Goal: Task Accomplishment & Management: Manage account settings

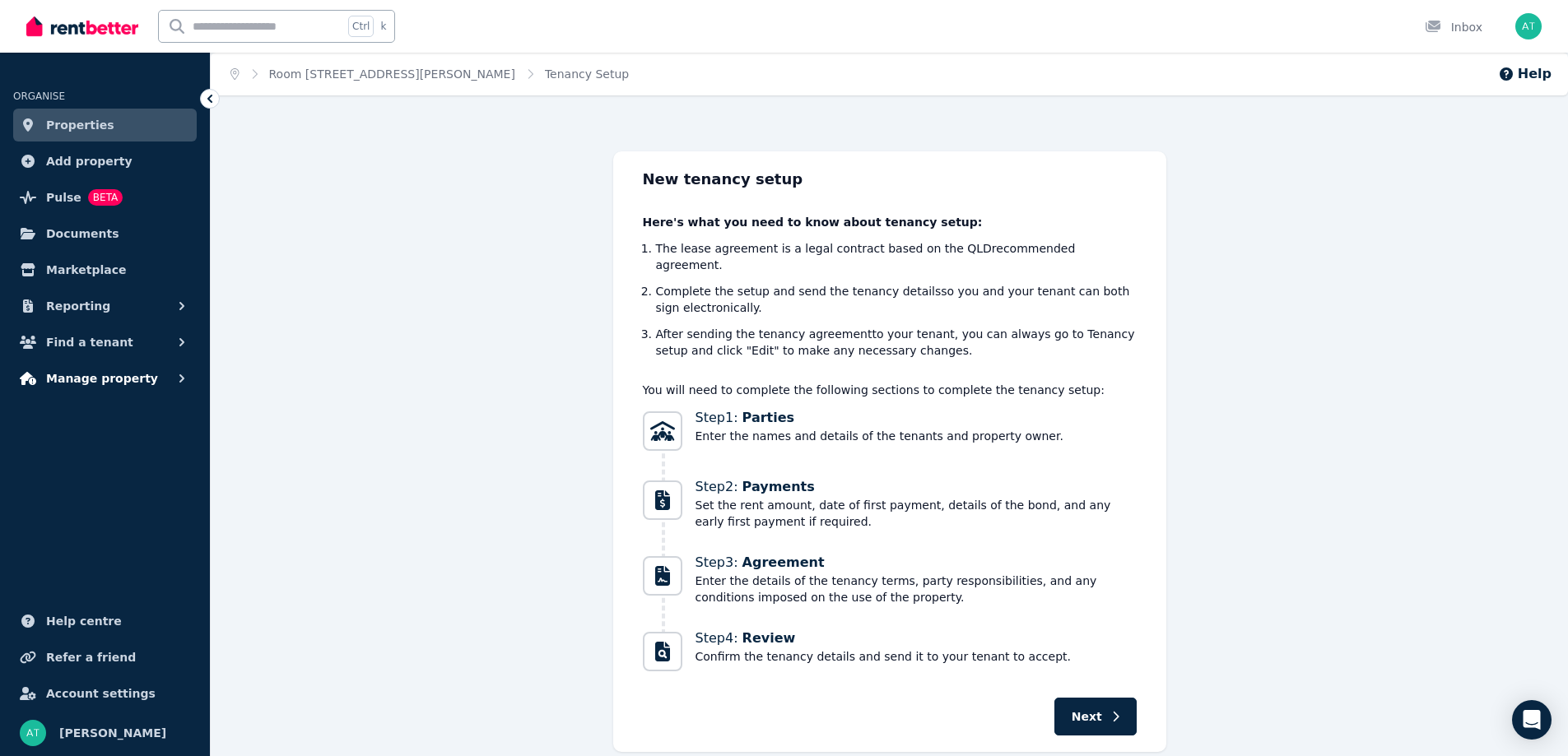
click at [119, 370] on span "Manage property" at bounding box center [102, 378] width 112 height 20
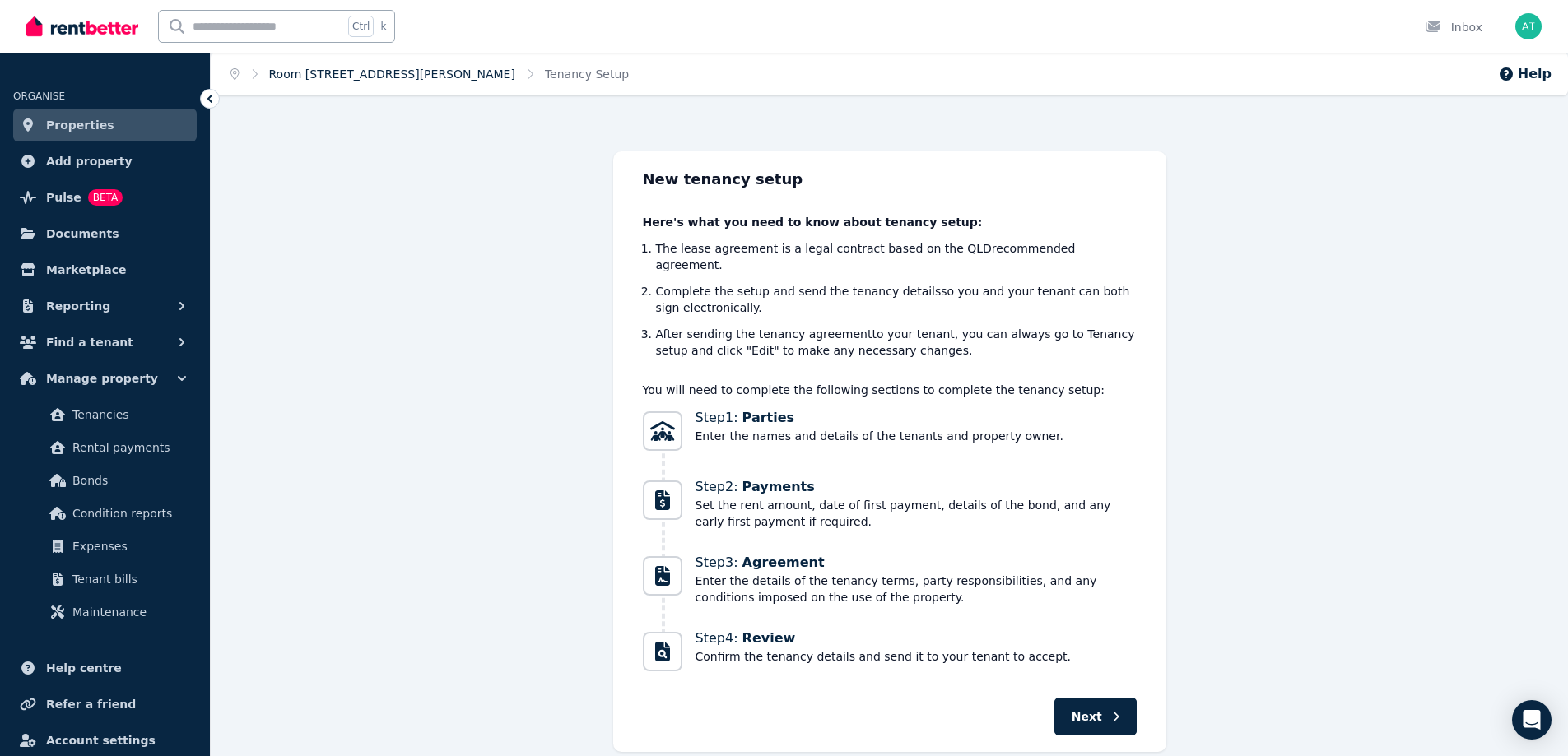
click at [363, 74] on link "Room [STREET_ADDRESS][PERSON_NAME]" at bounding box center [392, 74] width 246 height 13
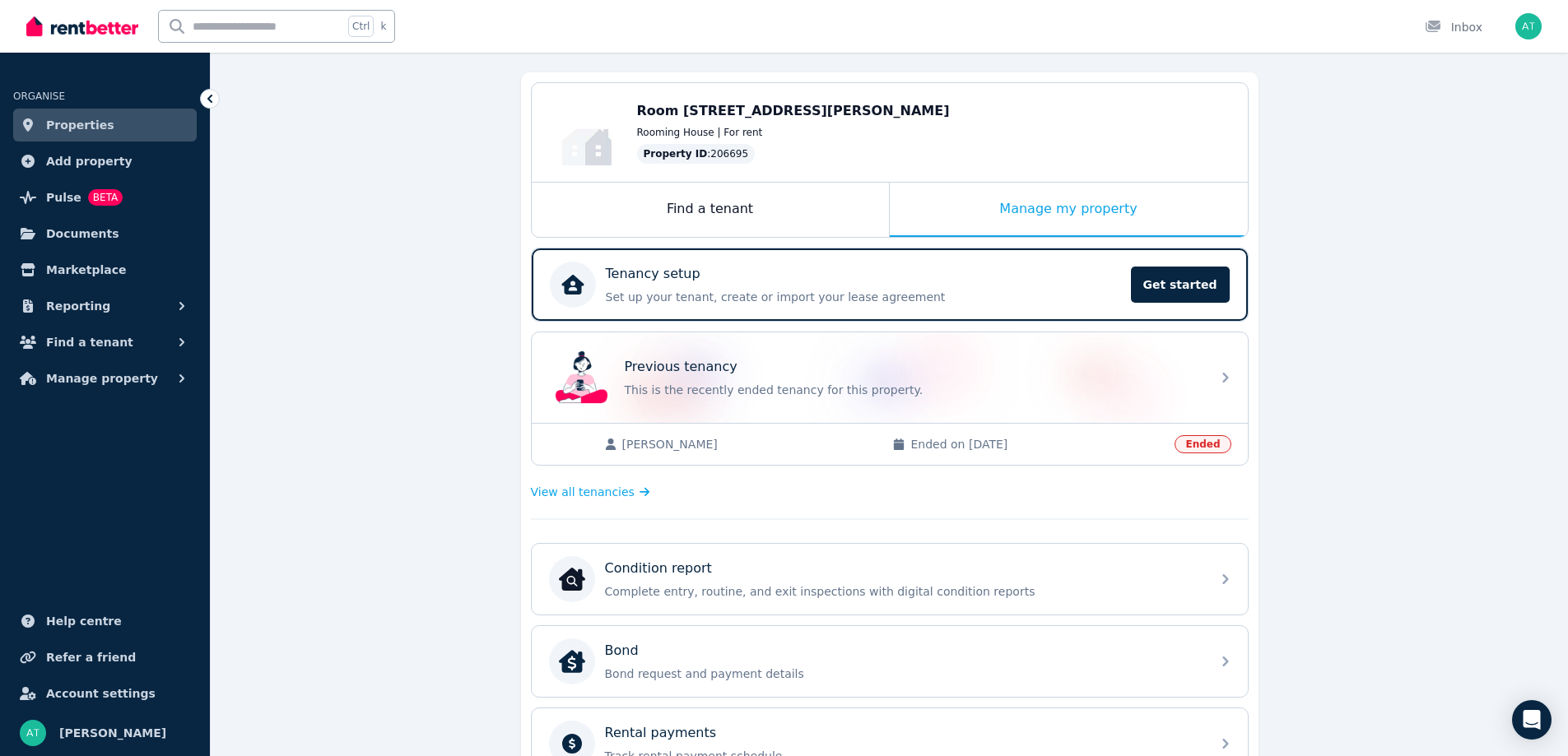
scroll to position [164, 0]
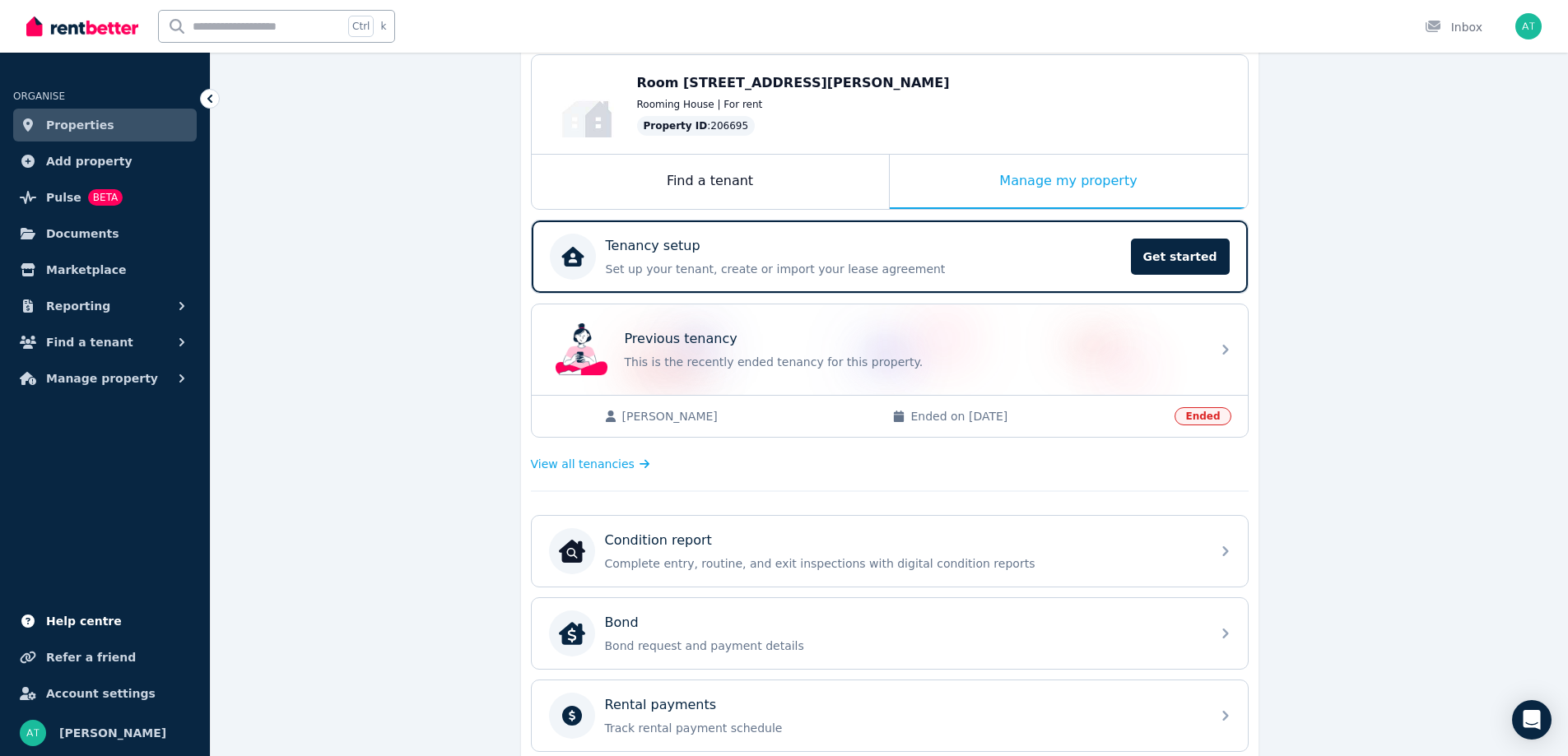
click at [71, 612] on span "Help centre" at bounding box center [84, 621] width 76 height 20
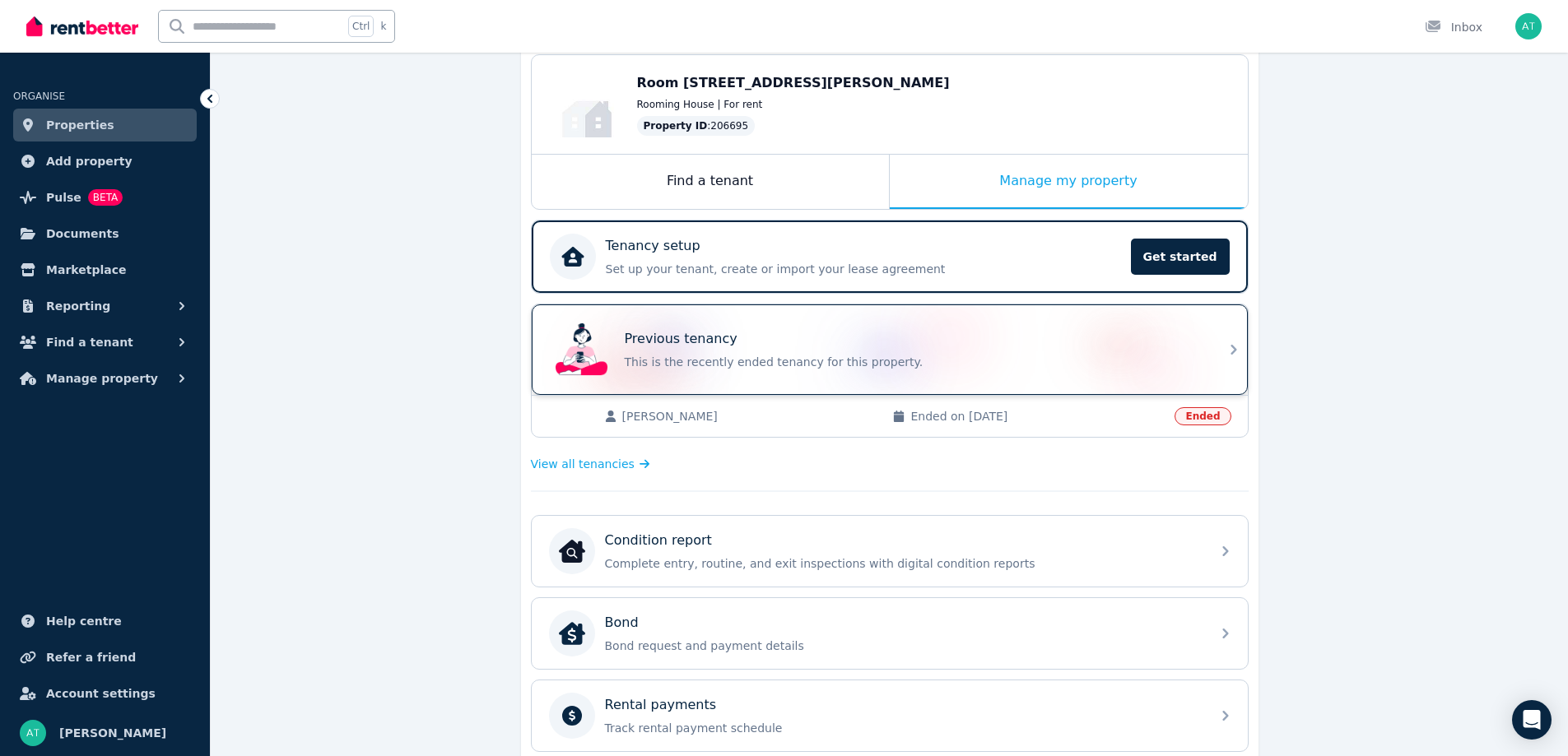
click at [1233, 340] on icon at bounding box center [1234, 350] width 20 height 20
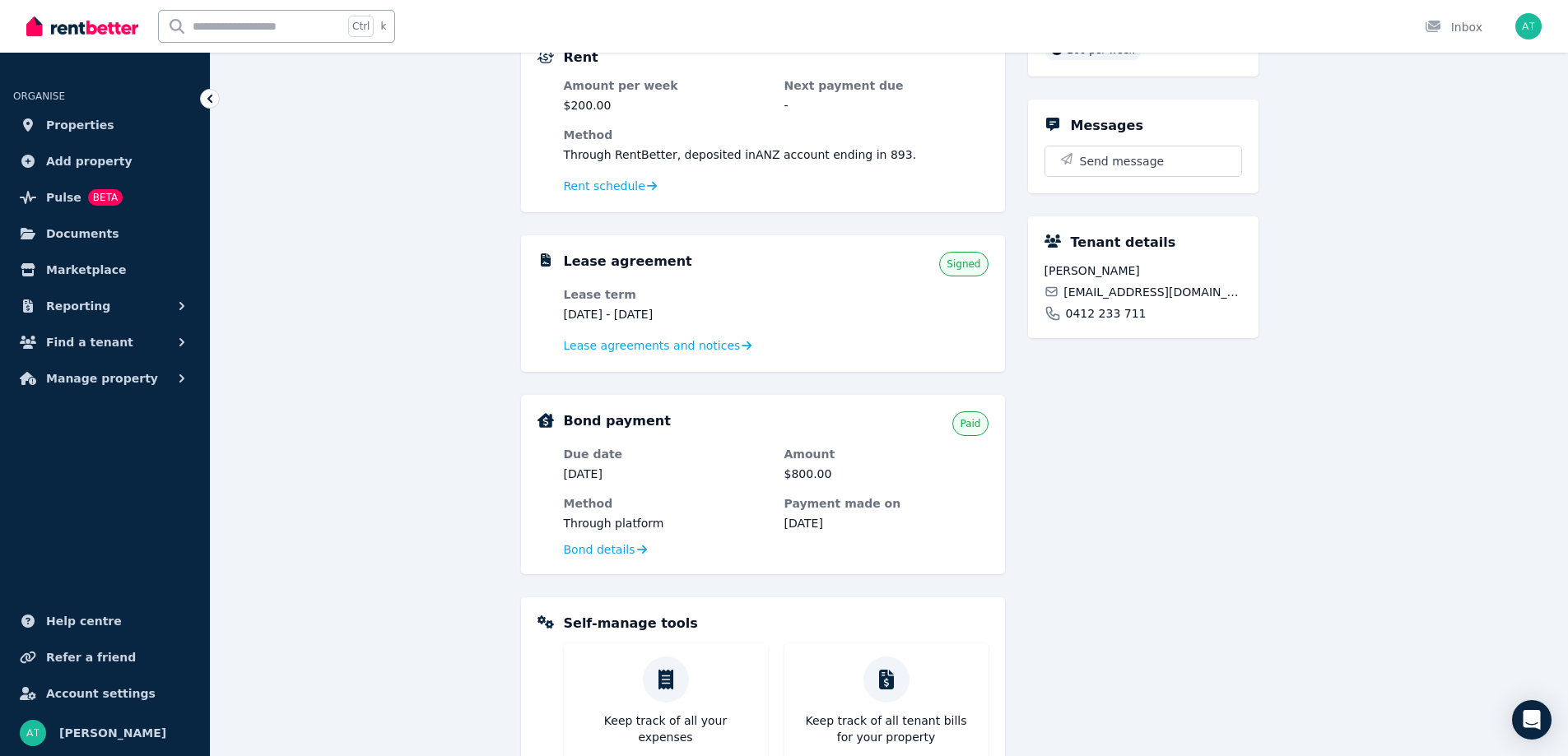
scroll to position [329, 0]
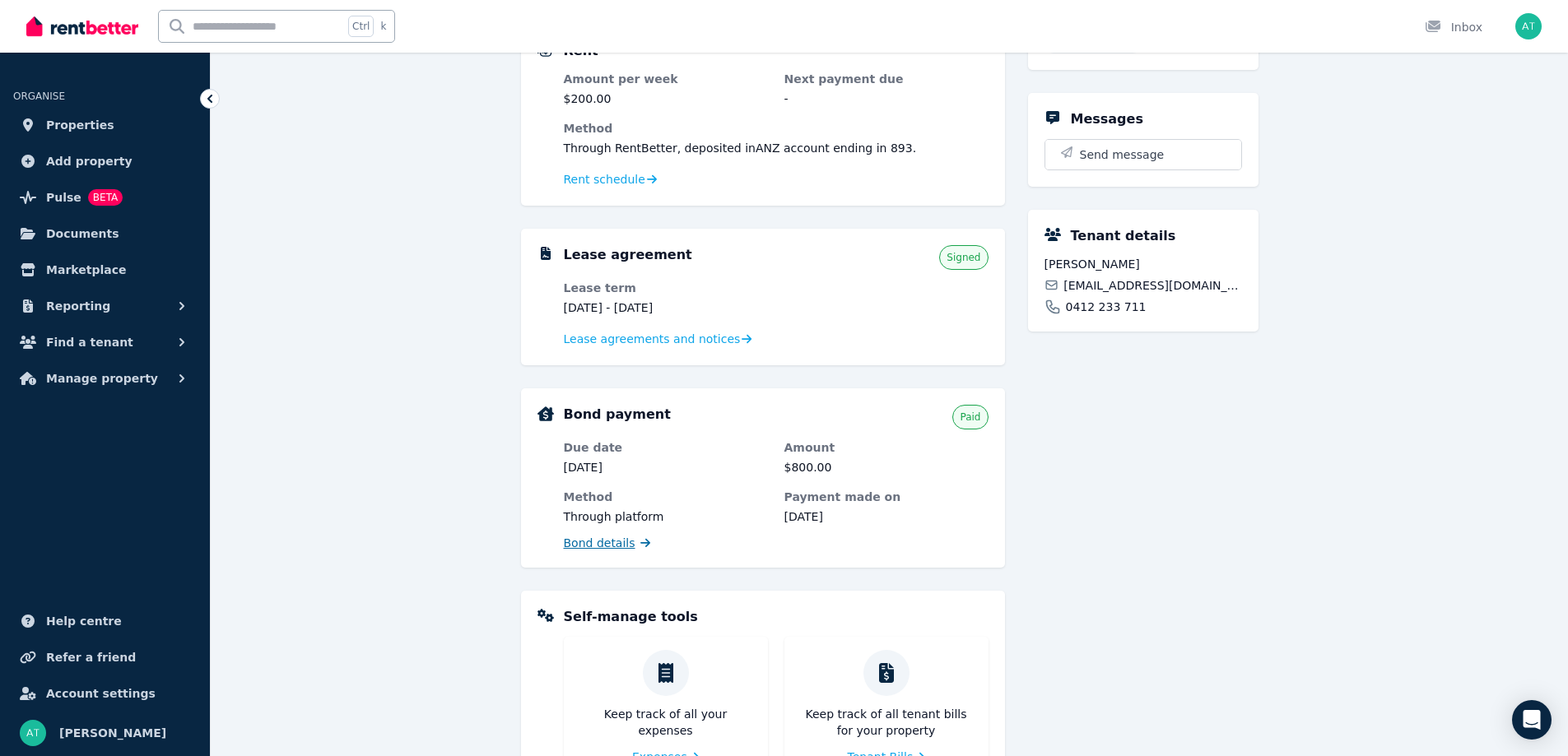
click at [595, 543] on span "Bond details" at bounding box center [600, 543] width 71 height 16
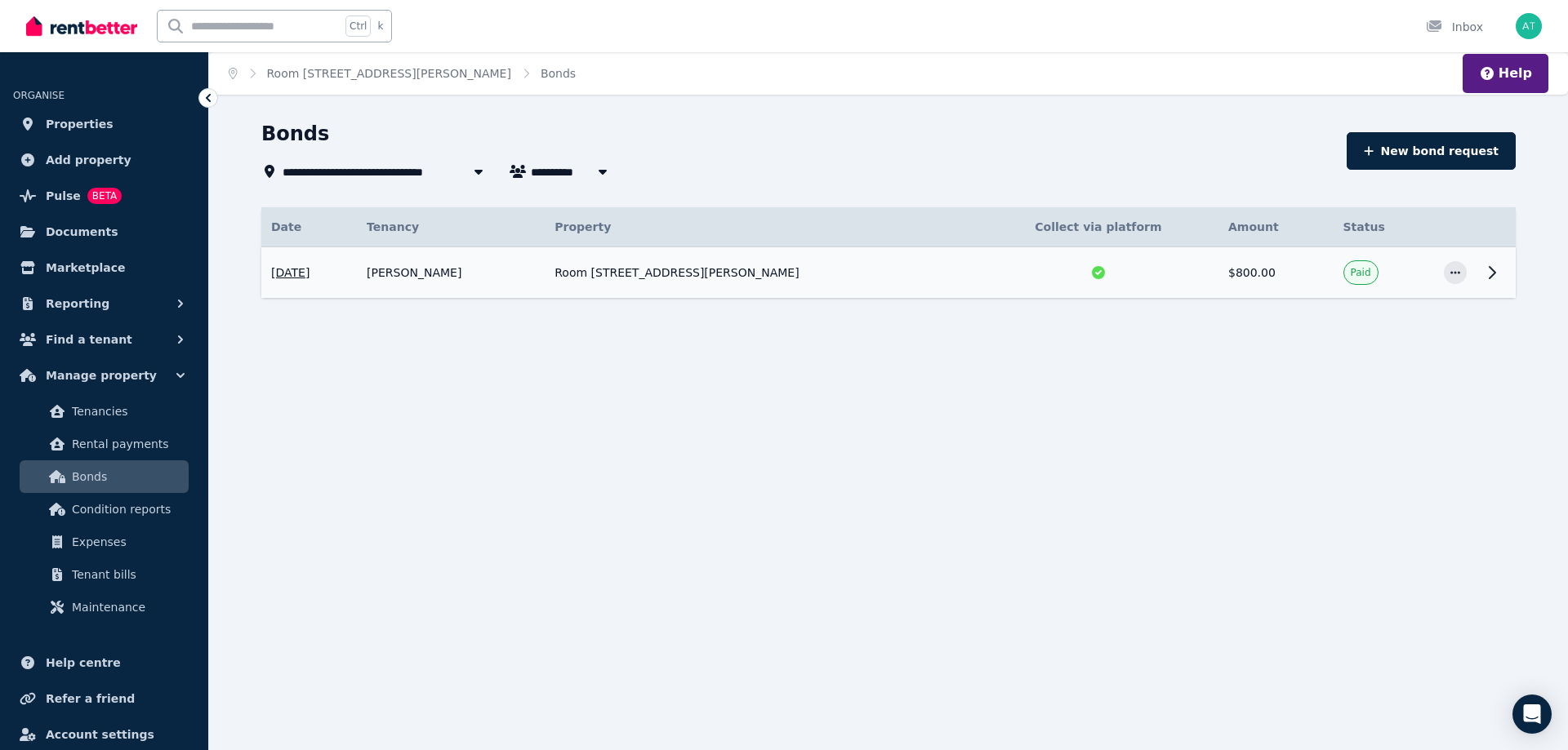
click at [304, 264] on td "[DATE] Property Room [STREET_ADDRESS][PERSON_NAME] [PERSON_NAME] Method Collect…" at bounding box center [309, 273] width 96 height 51
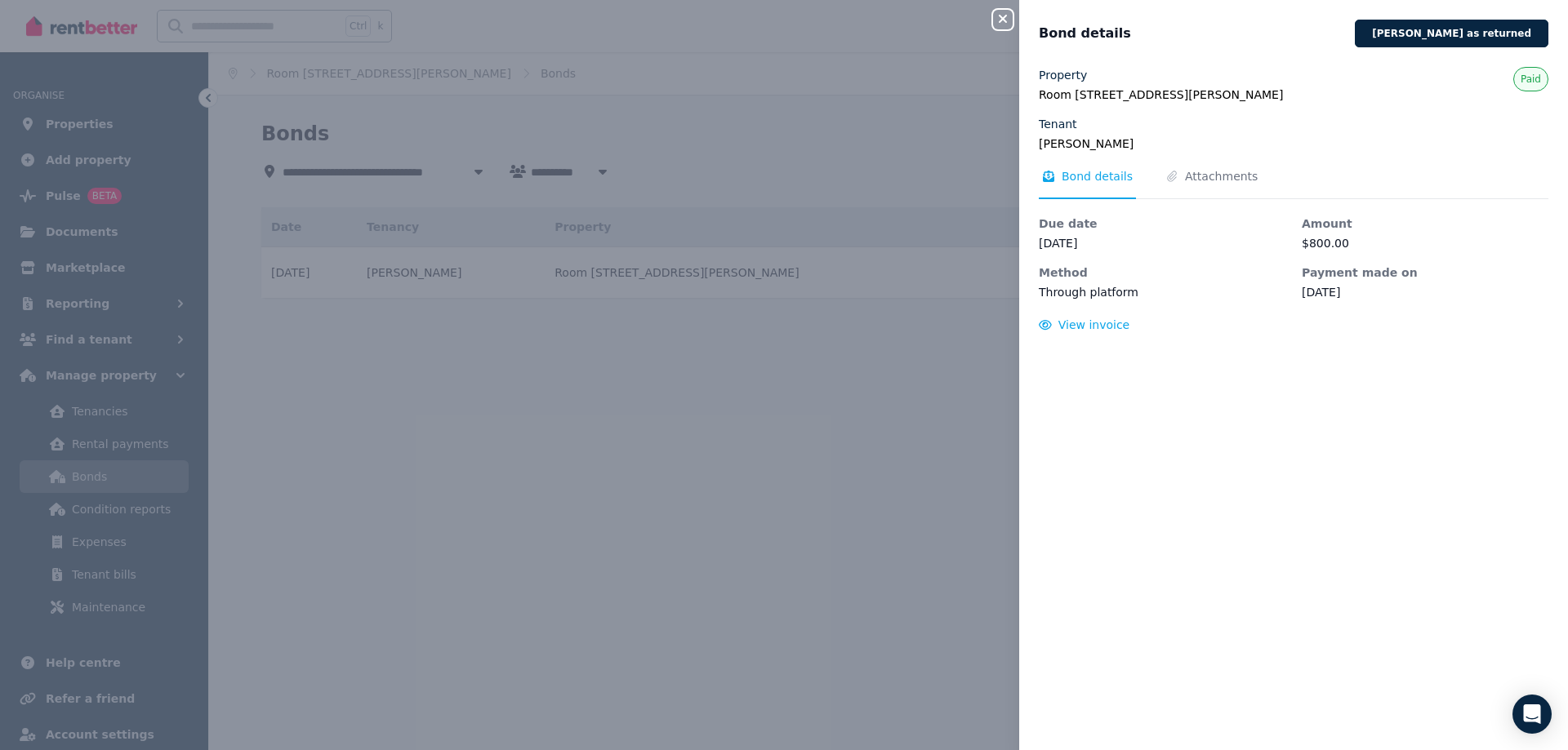
click at [851, 408] on div "Close panel Bond details [PERSON_NAME] as returned Property [STREET_ADDRESS][PE…" at bounding box center [784, 375] width 1568 height 750
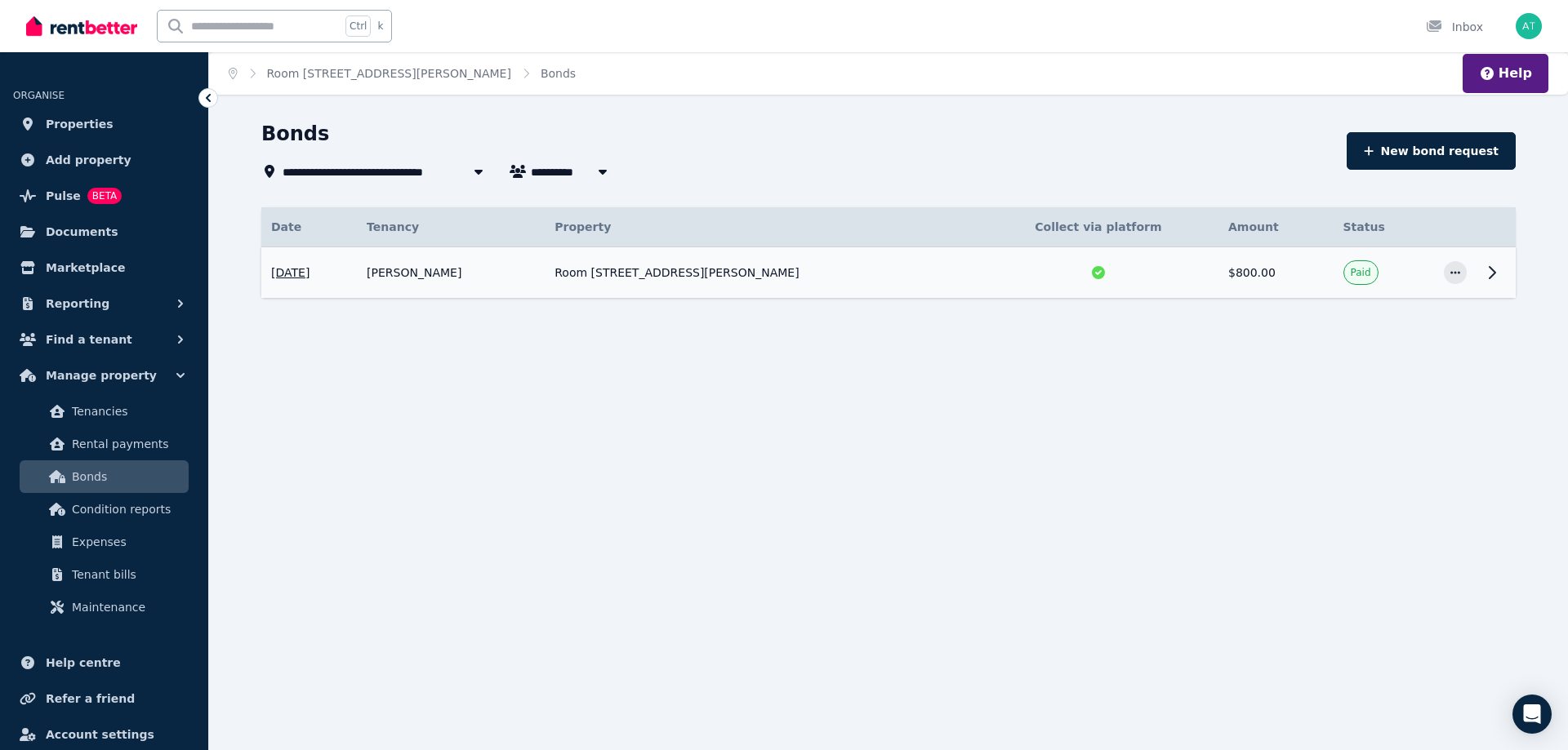
click at [309, 267] on span "[DATE]" at bounding box center [290, 273] width 38 height 16
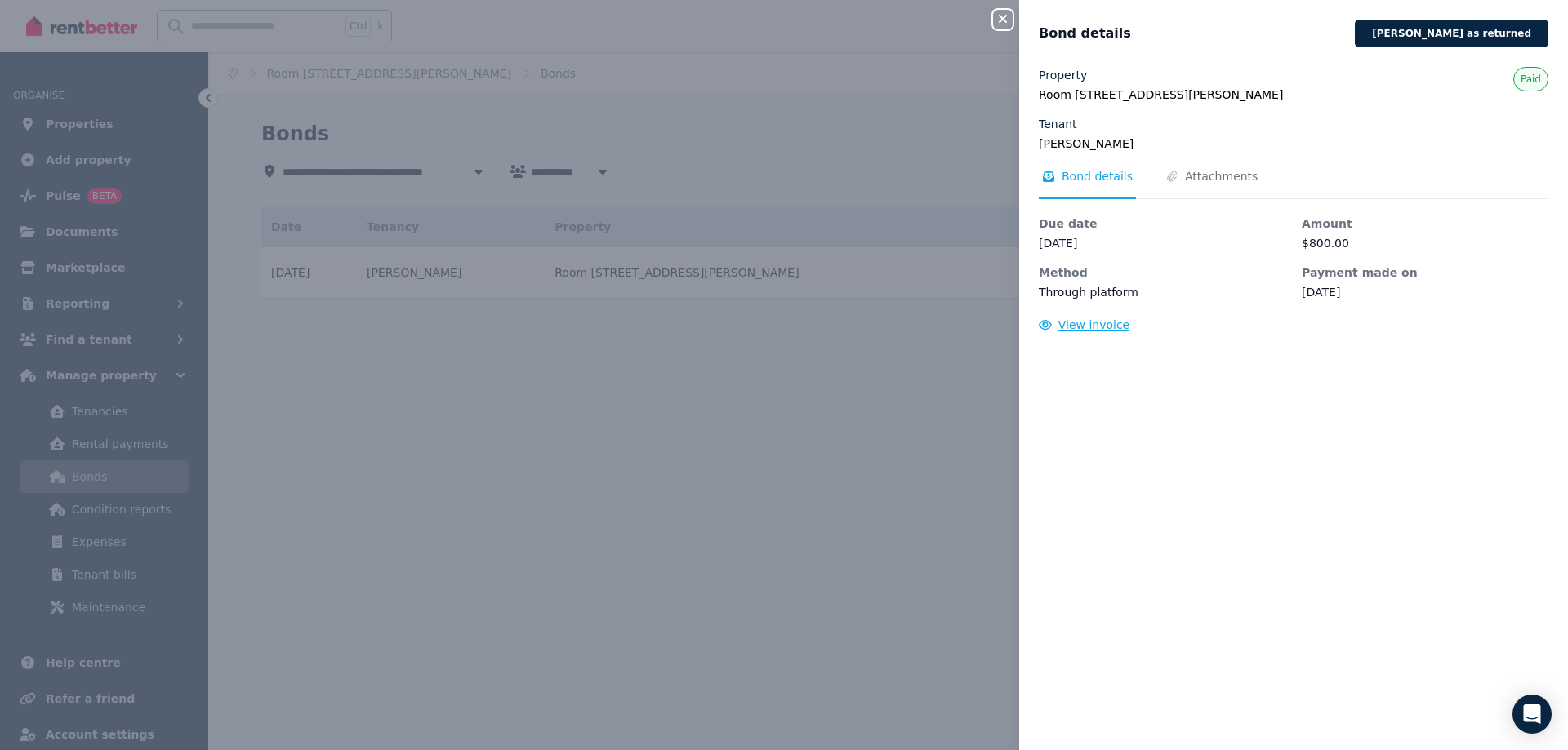
click at [1089, 320] on span "View invoice" at bounding box center [1094, 325] width 72 height 13
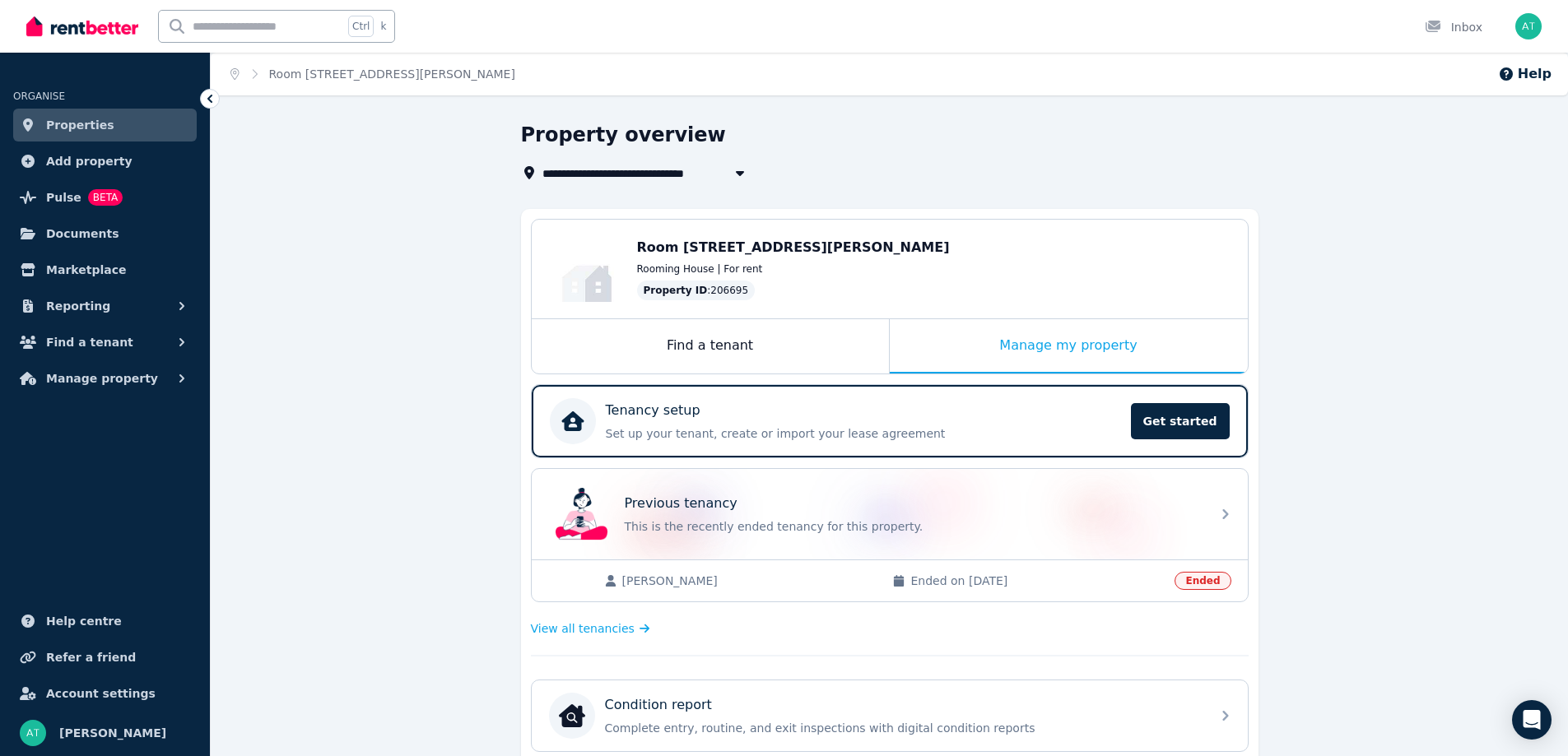
click at [643, 578] on span "[PERSON_NAME]" at bounding box center [749, 581] width 254 height 16
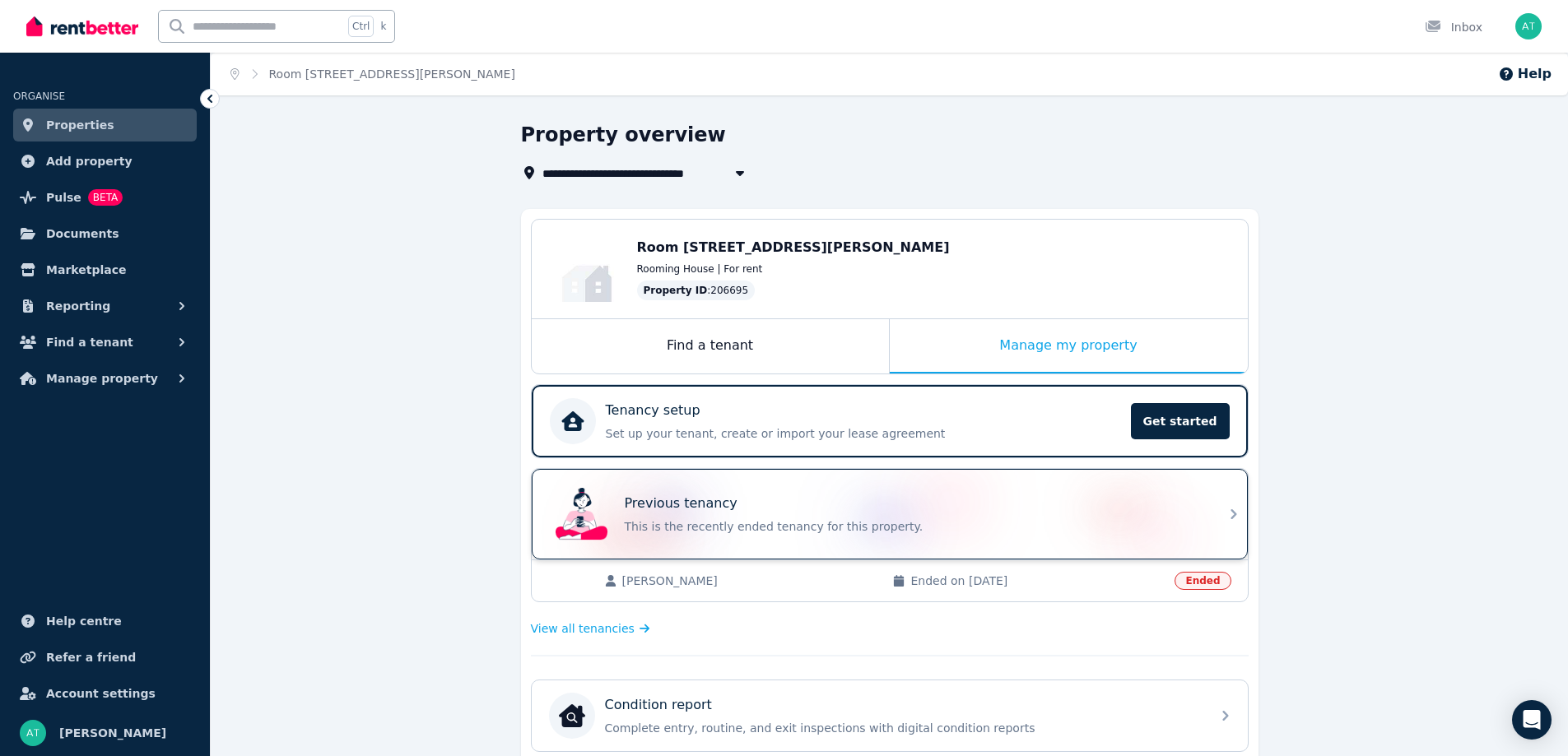
click at [588, 519] on img at bounding box center [581, 514] width 53 height 53
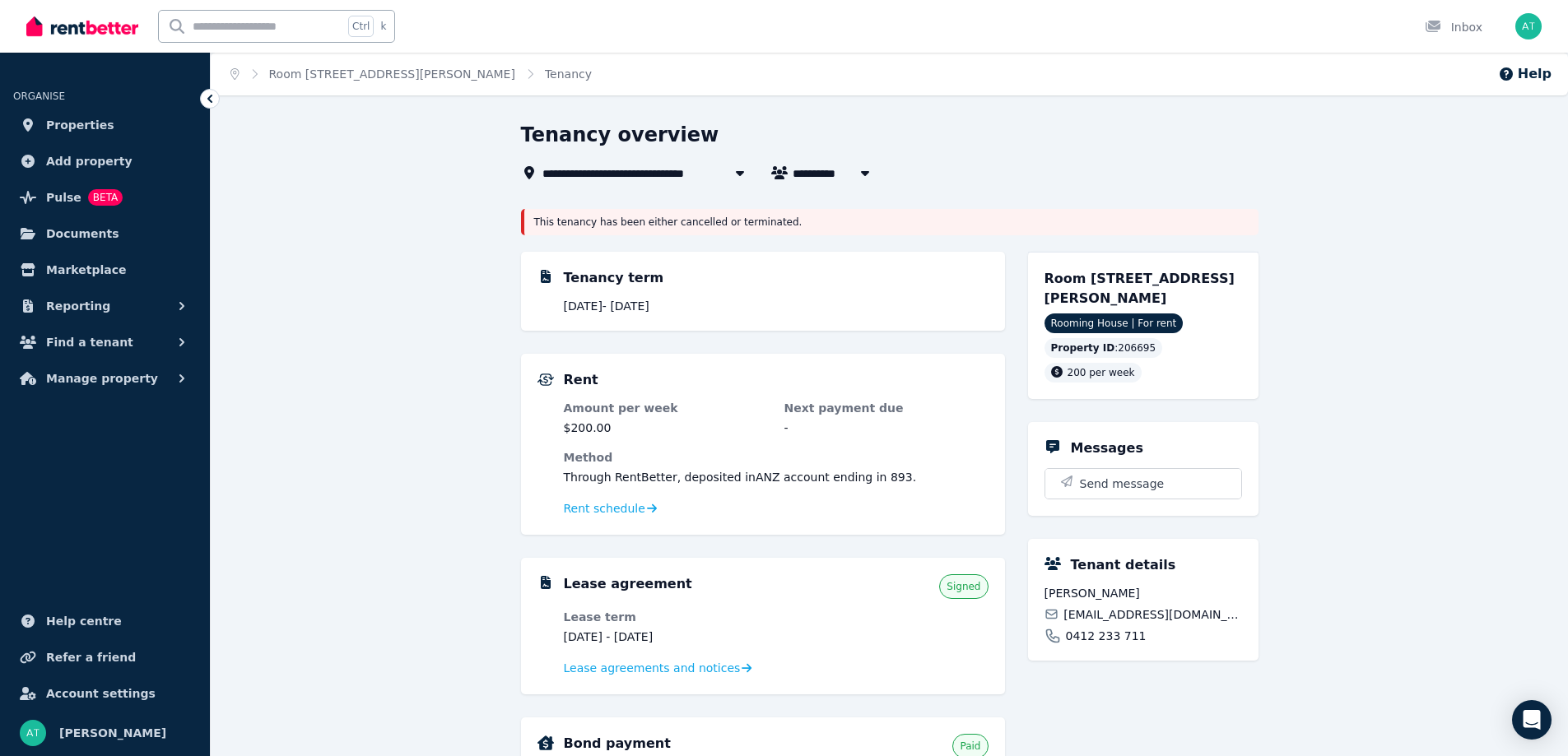
click at [809, 170] on span "[PERSON_NAME]" at bounding box center [855, 173] width 125 height 20
type input "**********"
click at [850, 194] on li "[PERSON_NAME]" at bounding box center [896, 204] width 205 height 29
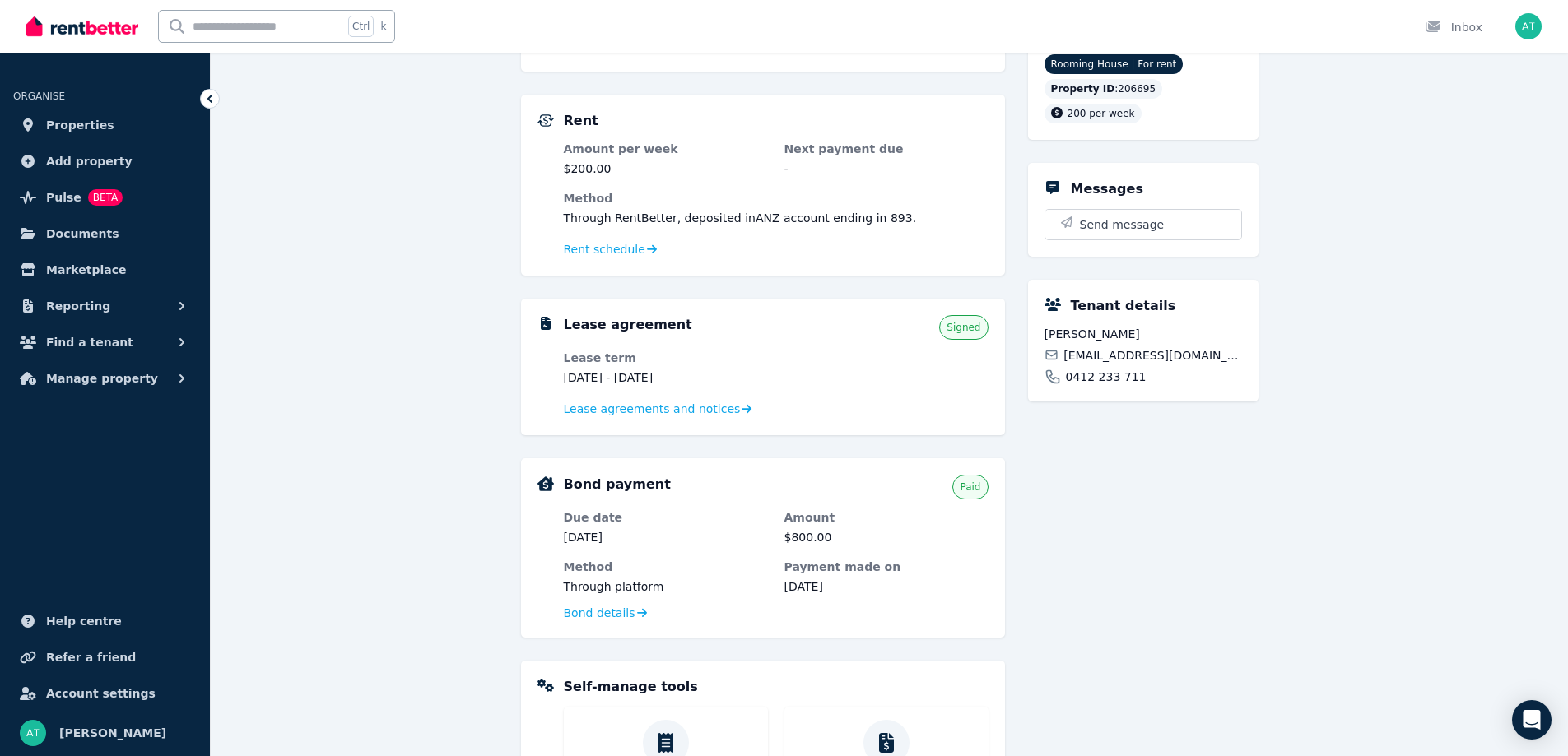
scroll to position [243, 0]
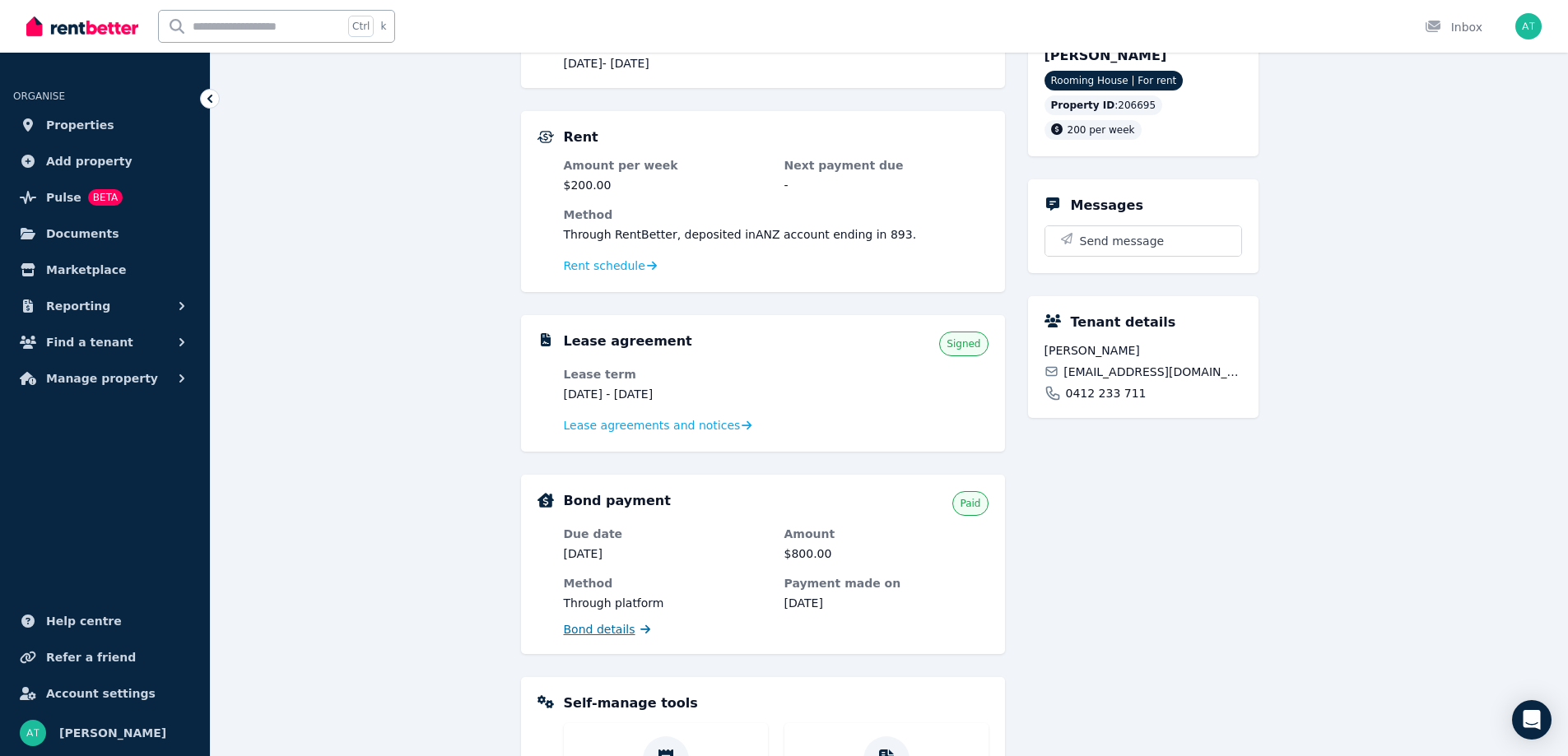
click at [589, 627] on span "Bond details" at bounding box center [600, 629] width 71 height 16
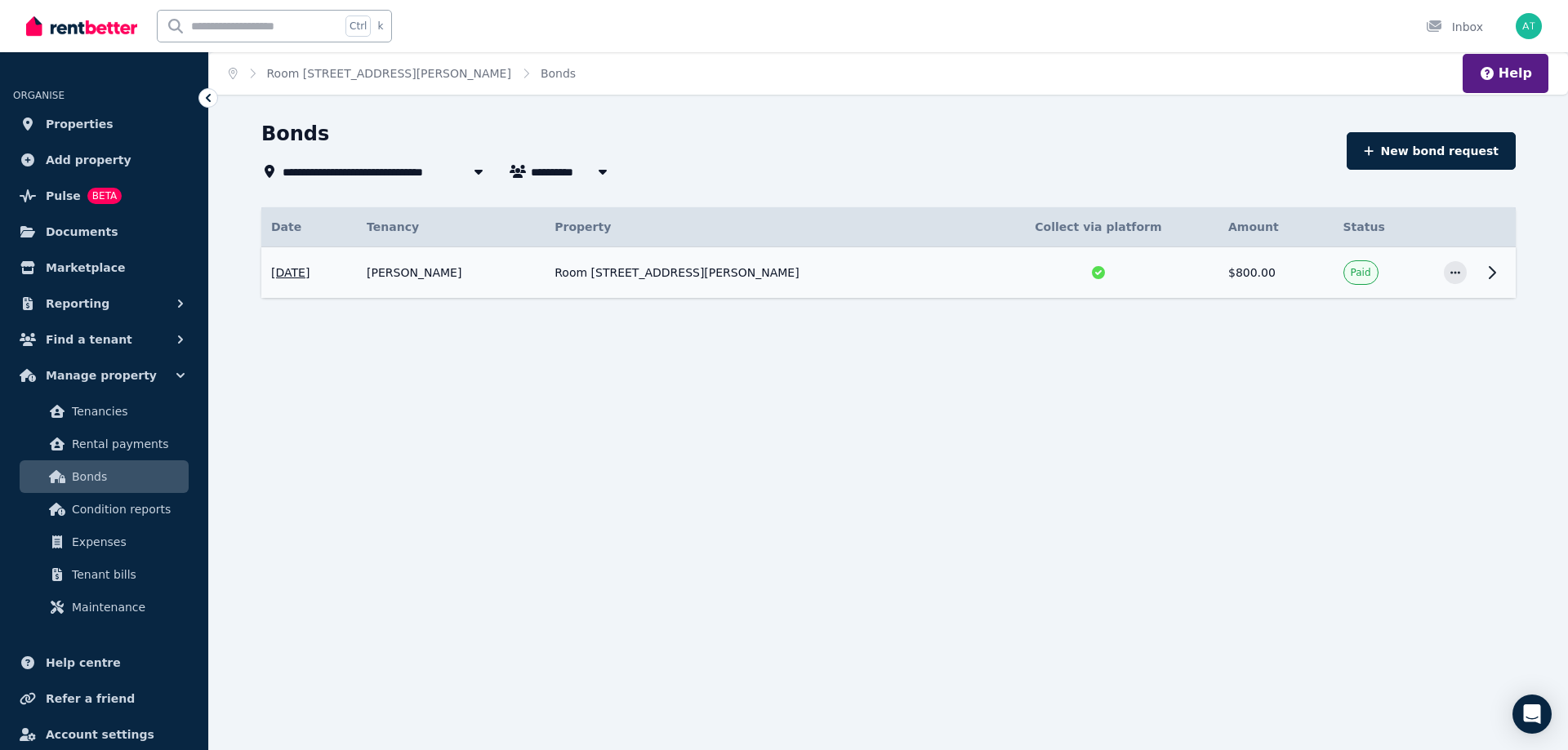
click at [309, 271] on span "[DATE]" at bounding box center [290, 273] width 38 height 16
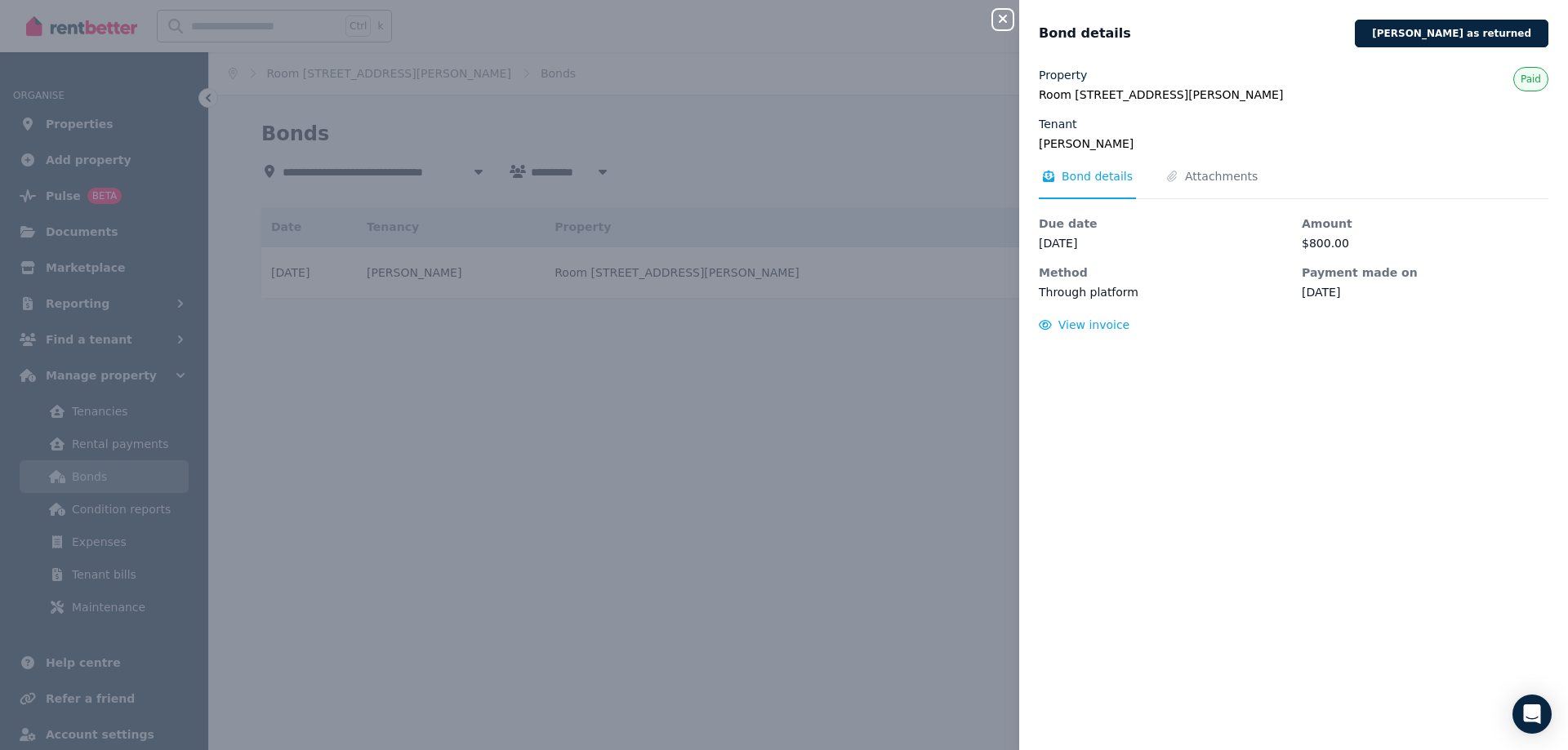
click at [791, 369] on div "Close panel Bond details [PERSON_NAME] as returned Property [STREET_ADDRESS][PE…" at bounding box center [784, 375] width 1568 height 750
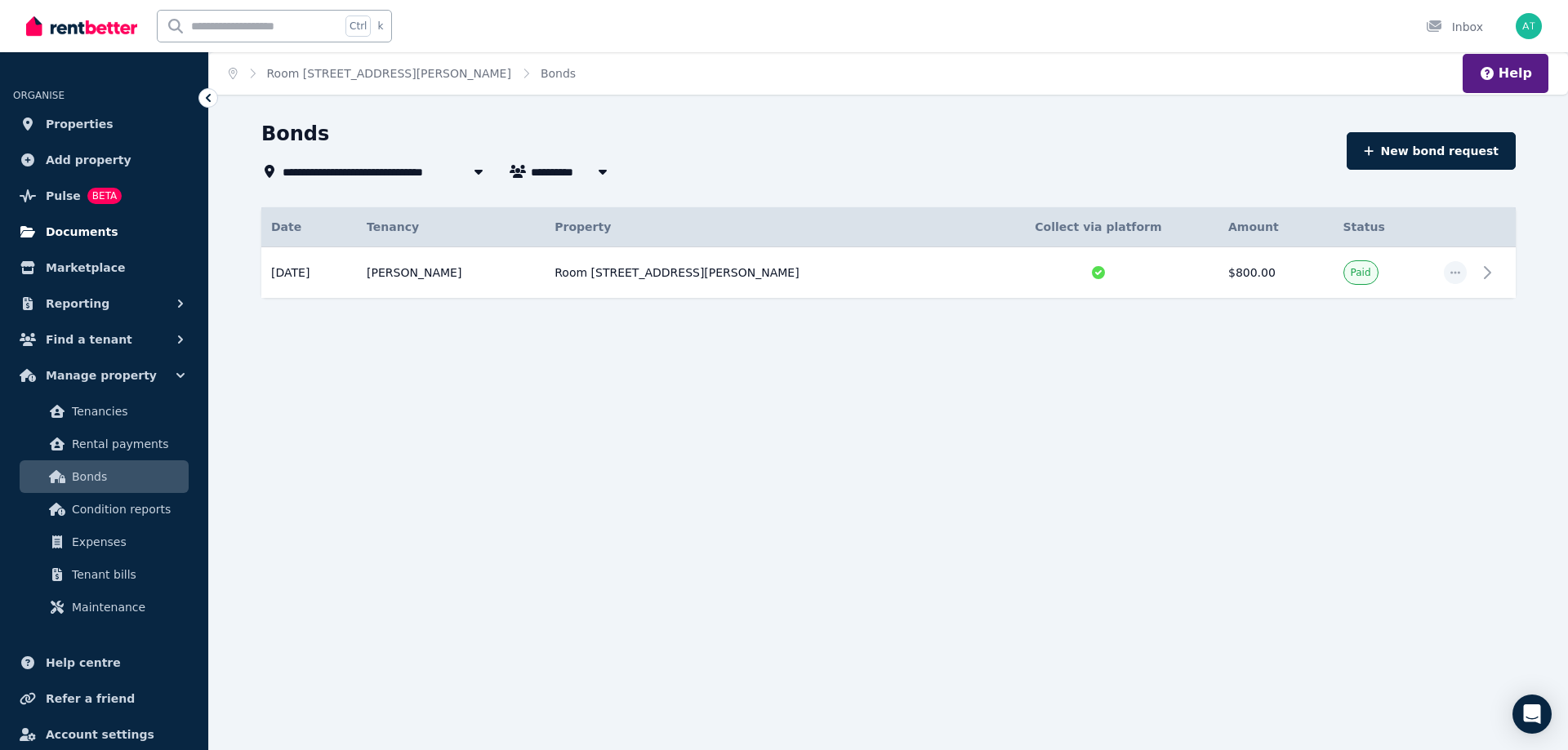
click at [74, 230] on span "Documents" at bounding box center [82, 232] width 73 height 19
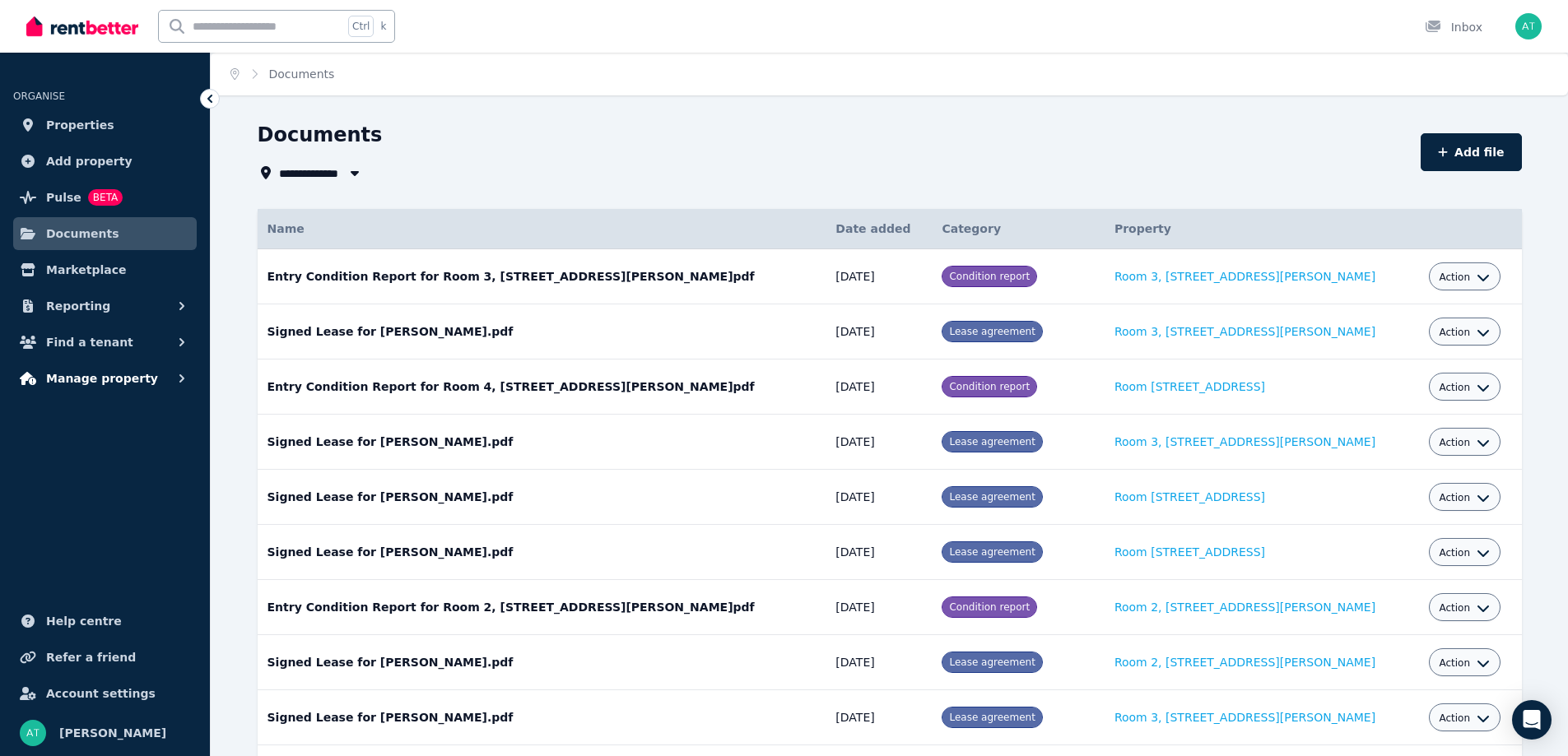
click at [88, 372] on span "Manage property" at bounding box center [102, 378] width 112 height 20
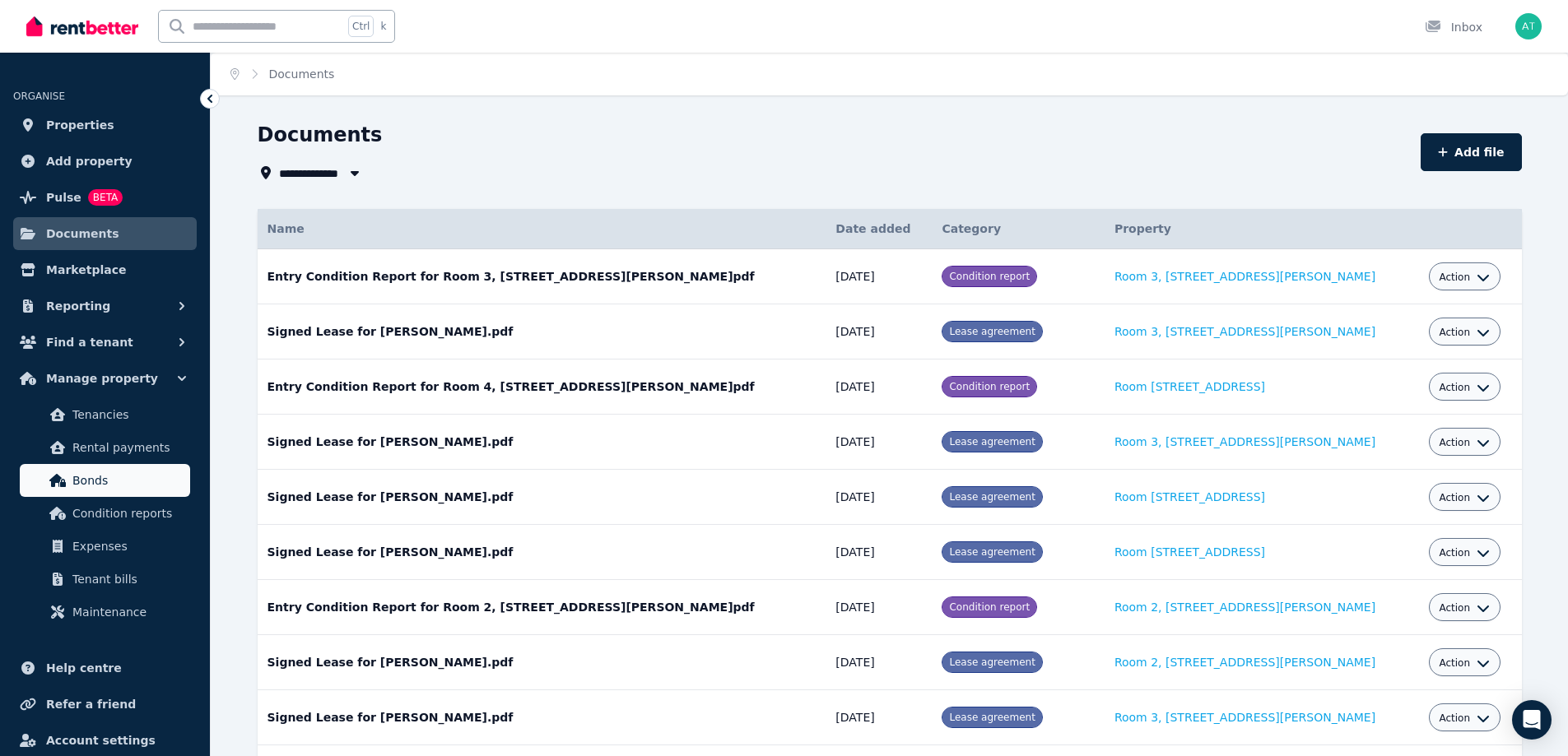
click at [59, 476] on icon at bounding box center [57, 480] width 16 height 13
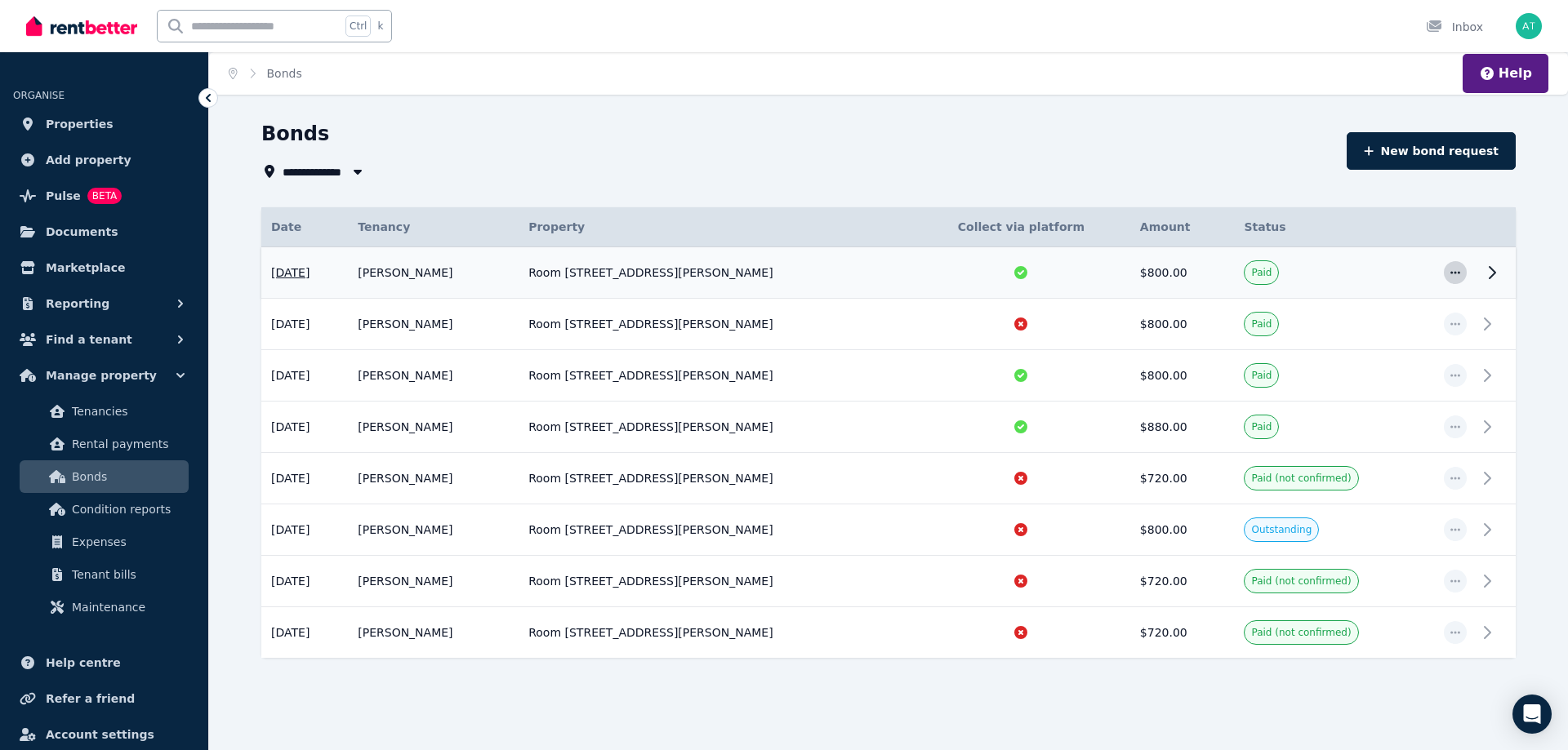
click at [1452, 265] on span "button" at bounding box center [1455, 273] width 23 height 23
click at [1376, 318] on span "View details" at bounding box center [1401, 317] width 105 height 19
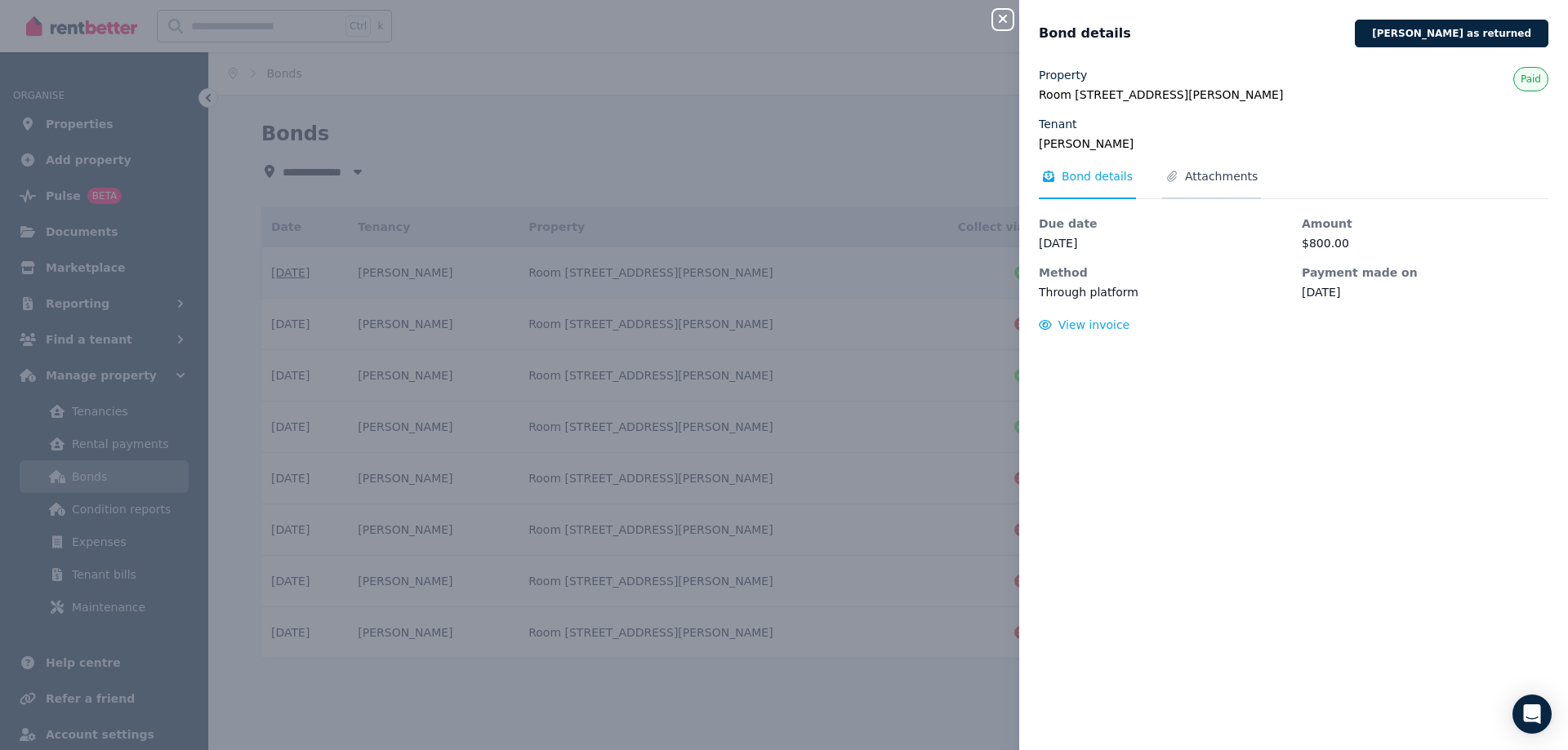
click at [1189, 180] on span "Attachments" at bounding box center [1222, 176] width 73 height 16
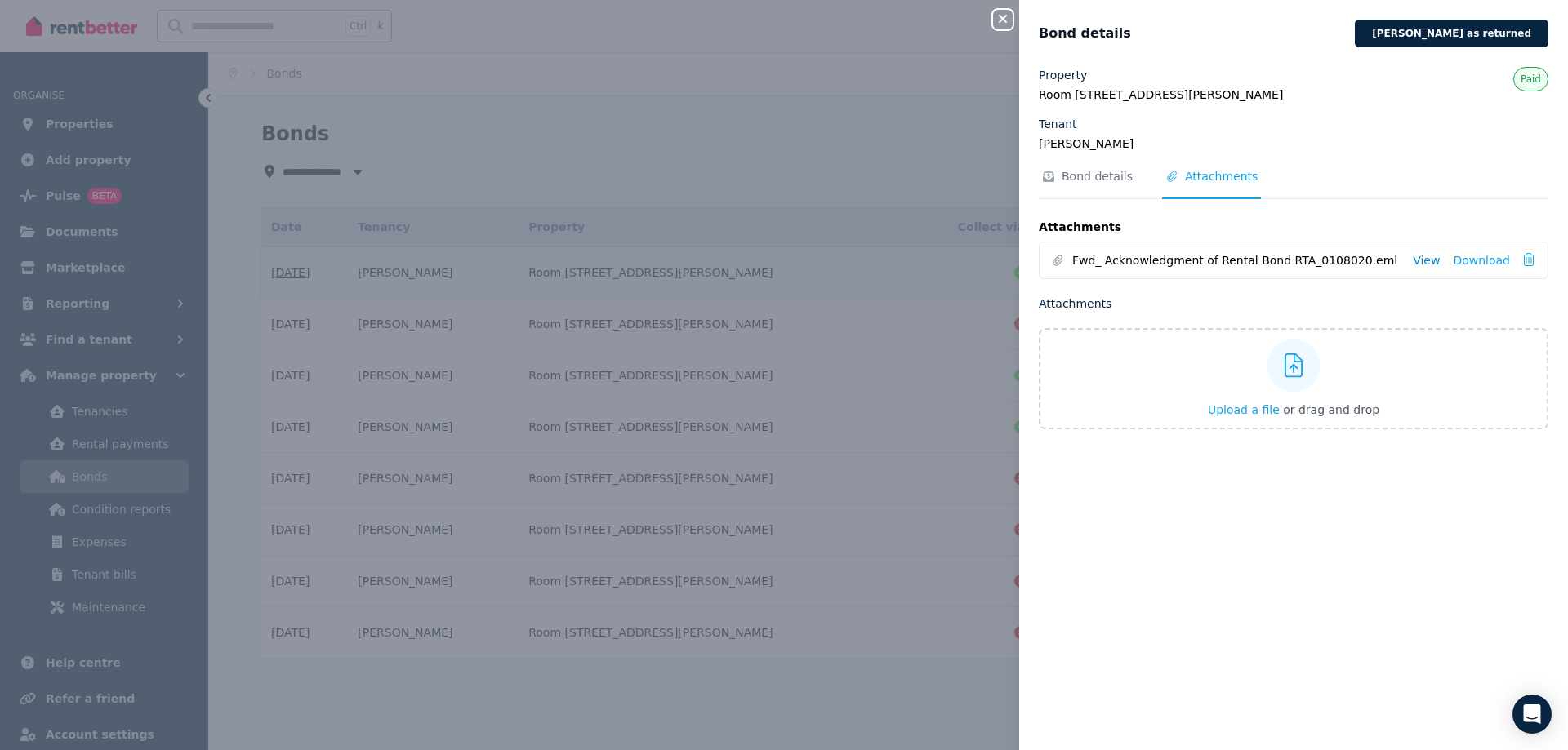
click at [1416, 261] on link "View" at bounding box center [1426, 260] width 27 height 16
